Goal: Task Accomplishment & Management: Complete application form

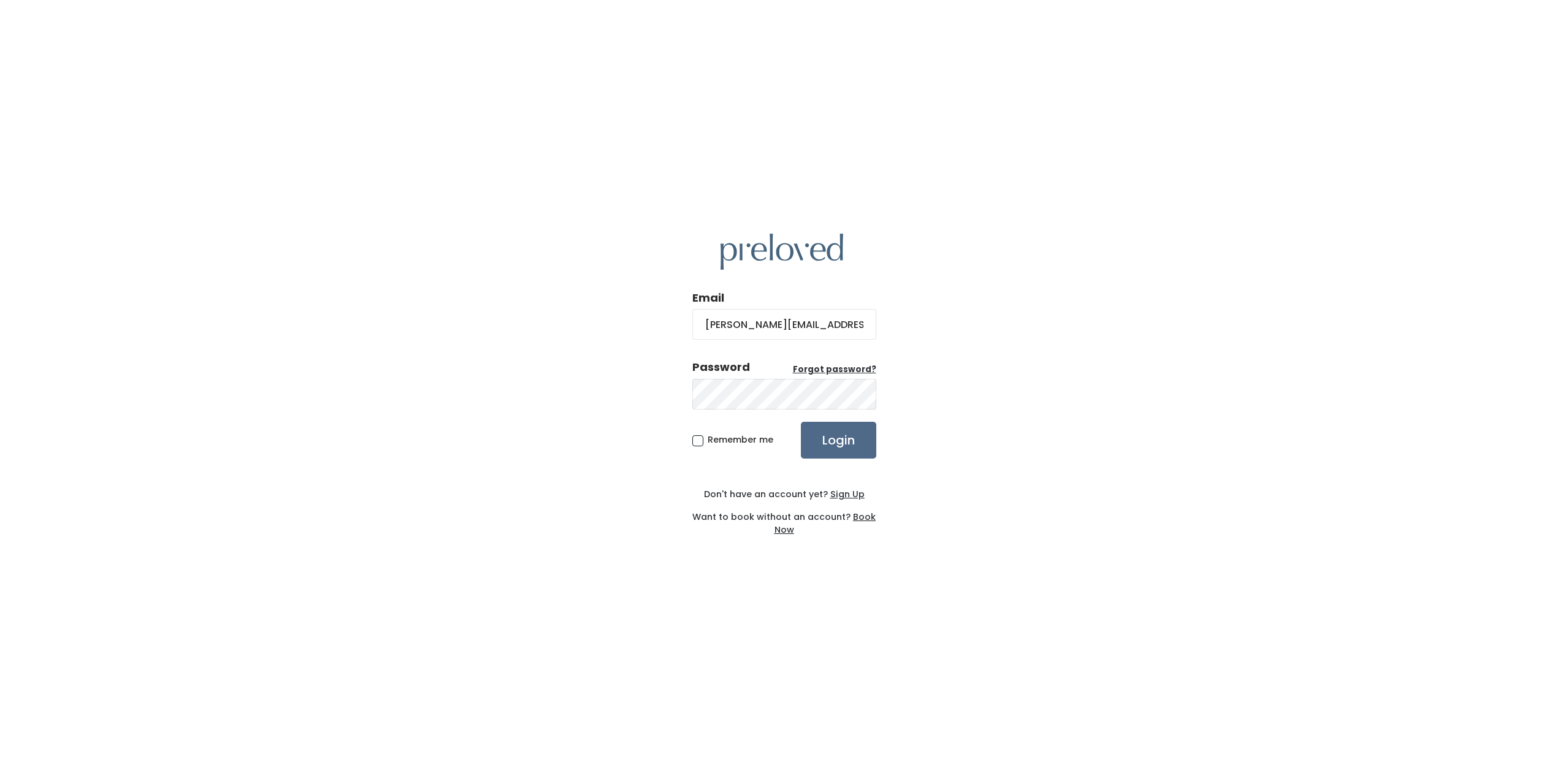
type input "[PERSON_NAME][EMAIL_ADDRESS][DOMAIN_NAME]"
click at [838, 440] on input "Login" at bounding box center [838, 440] width 75 height 37
click at [834, 442] on input "Login" at bounding box center [838, 440] width 75 height 37
click at [838, 440] on input "Login" at bounding box center [838, 440] width 75 height 37
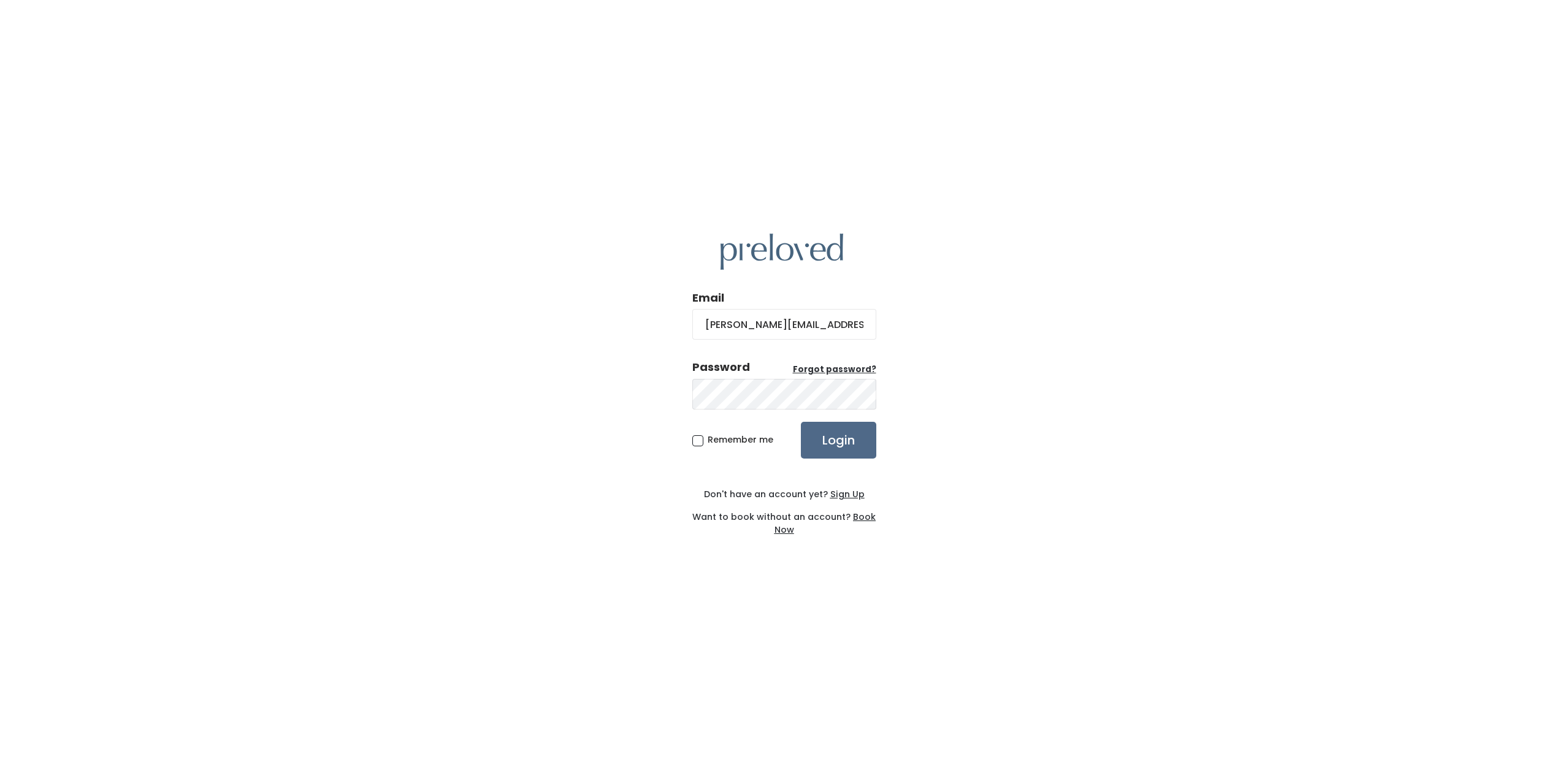
click at [707, 442] on span "Remember me" at bounding box center [739, 439] width 65 height 12
click at [707, 442] on input "Remember me" at bounding box center [711, 437] width 8 height 8
checkbox input "true"
click at [841, 494] on u "Sign Up" at bounding box center [848, 494] width 35 height 12
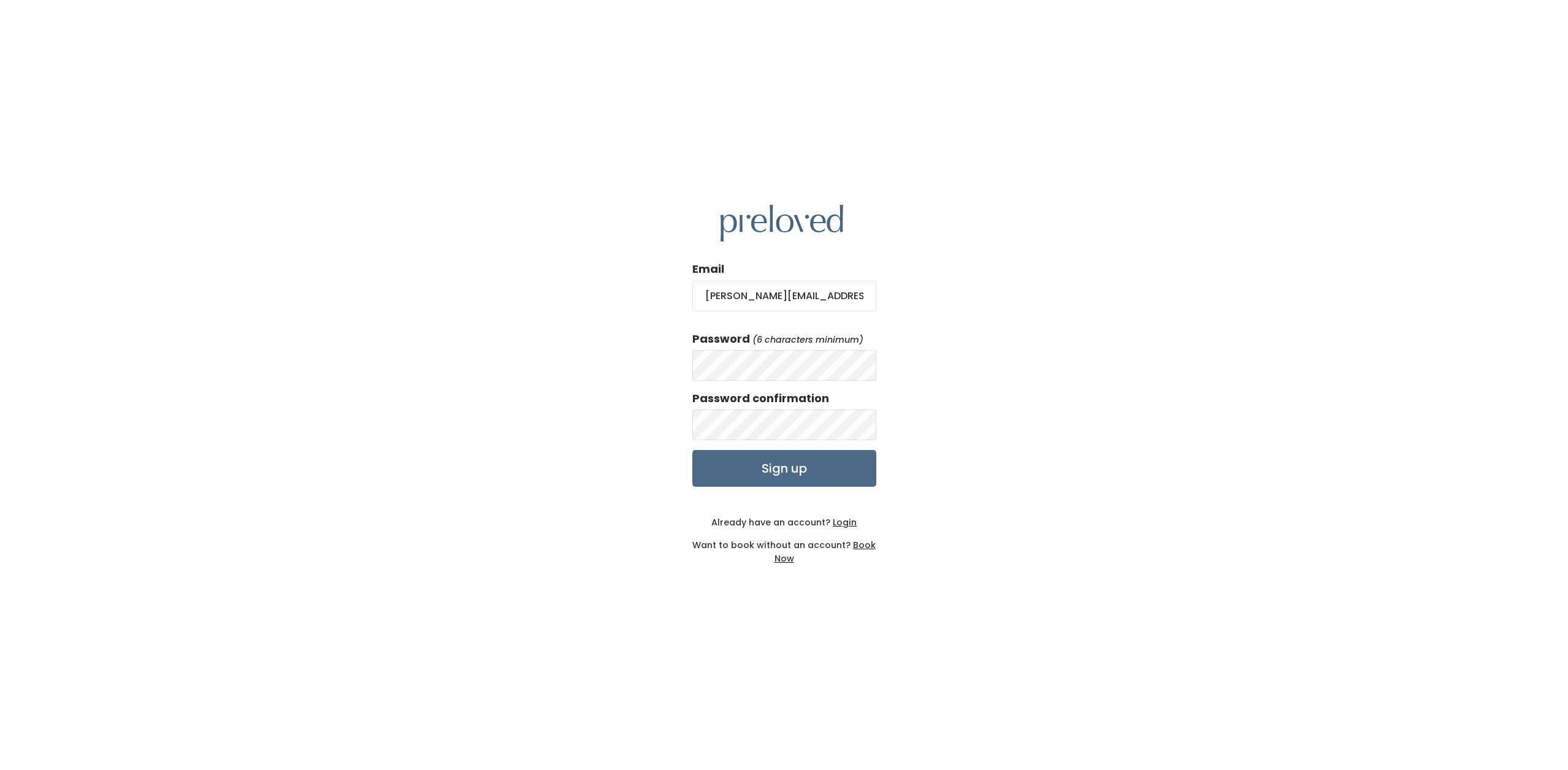
type input "Adeline.H380@stu.nebo.edu"
click at [857, 293] on input "Adeline.H380@stu.nebo.edu" at bounding box center [784, 295] width 184 height 31
click at [783, 468] on input "Sign up" at bounding box center [784, 468] width 184 height 37
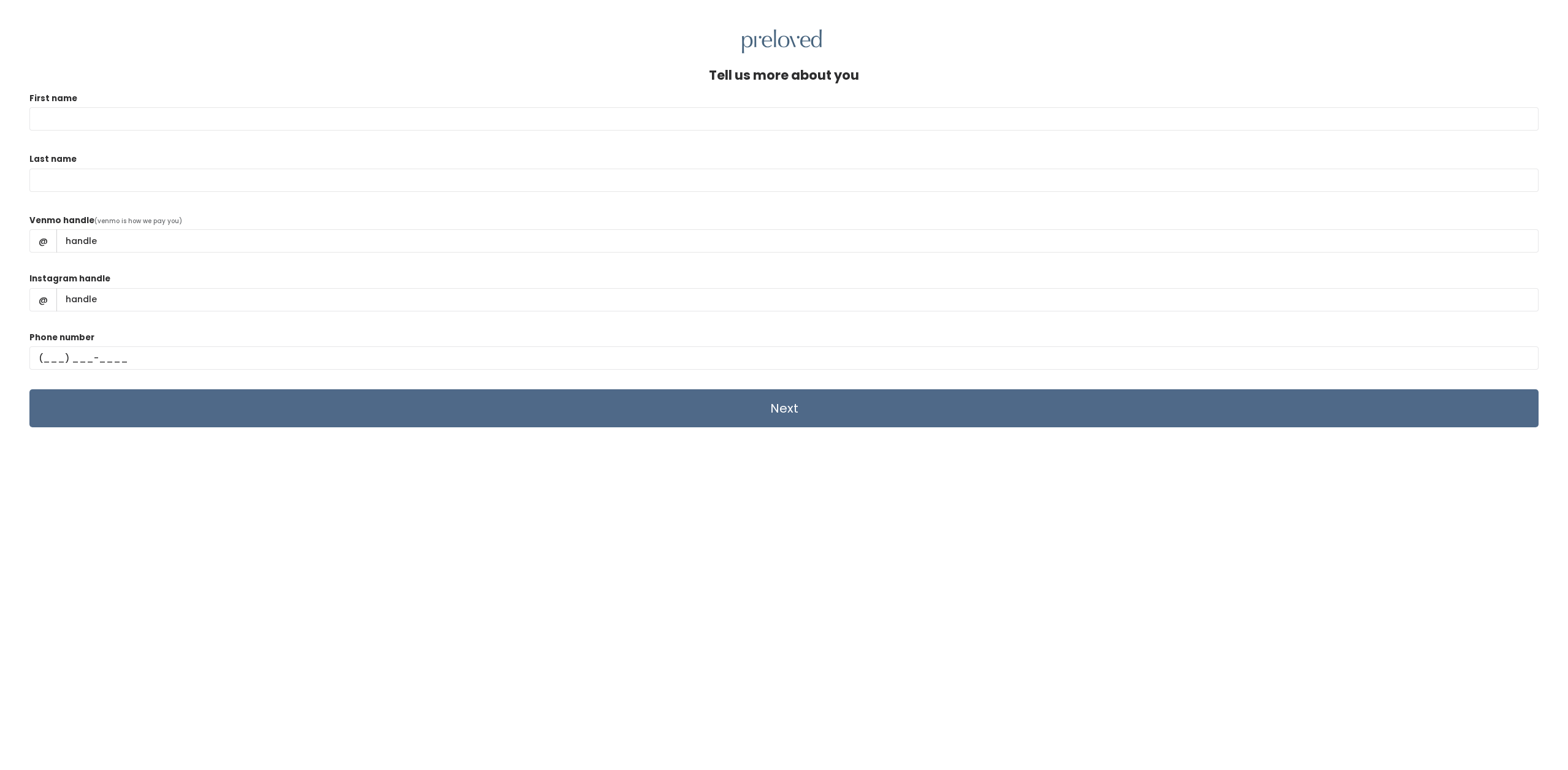
click at [291, 505] on div "Tell us more about you First name Last name Venmo handle (venmo is how we pay y…" at bounding box center [784, 445] width 1509 height 755
